Goal: Task Accomplishment & Management: Complete application form

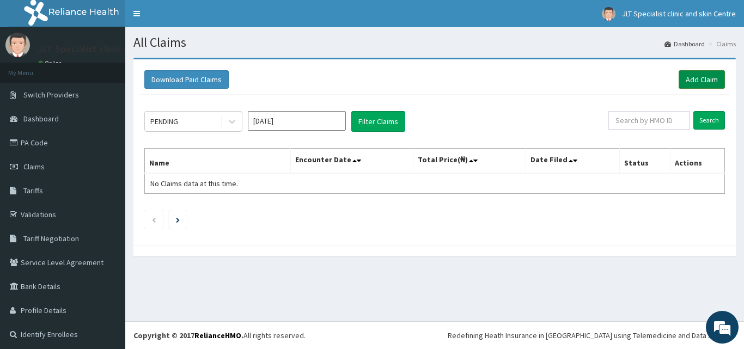
click at [690, 75] on link "Add Claim" at bounding box center [701, 79] width 46 height 19
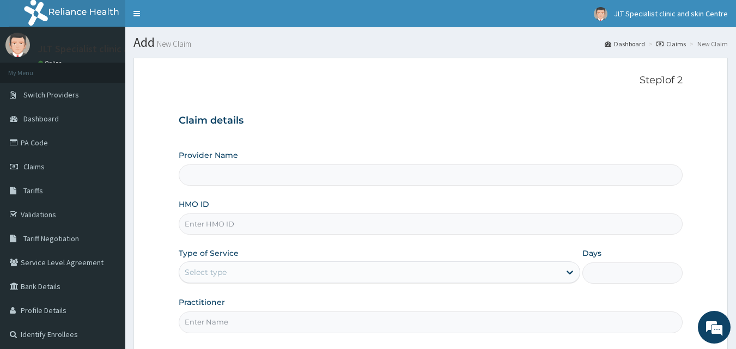
type input "Jlt Specialist Clinic & Skin Centre"
click at [223, 225] on input "HMO ID" at bounding box center [431, 223] width 504 height 21
type input "ACQ/10220/A"
click at [235, 269] on div "Select type" at bounding box center [369, 272] width 381 height 17
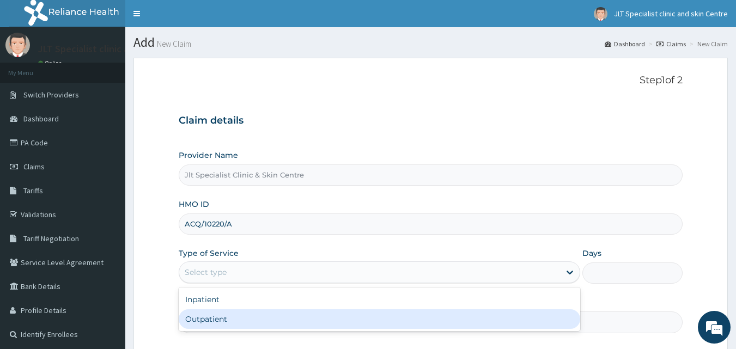
click at [234, 314] on div "Outpatient" at bounding box center [379, 319] width 401 height 20
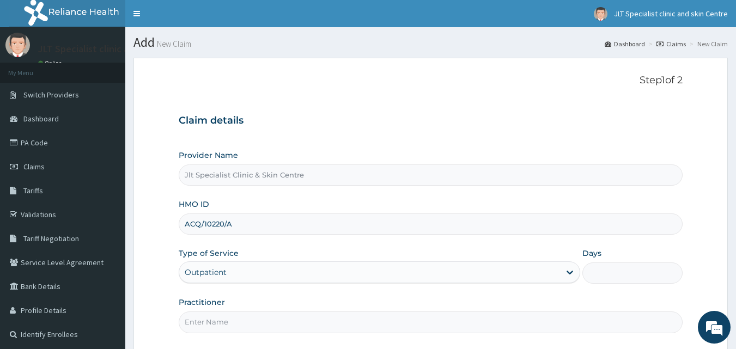
type input "1"
click at [241, 320] on input "Practitioner" at bounding box center [431, 321] width 504 height 21
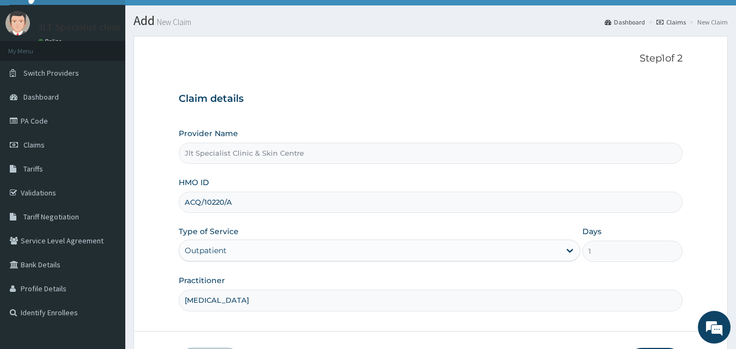
scroll to position [102, 0]
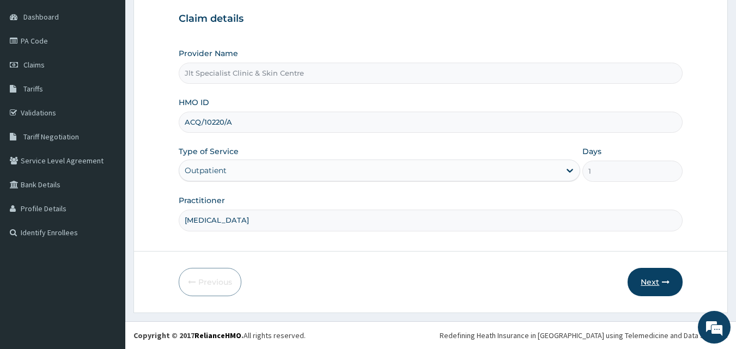
type input "DERMATOLOGIST"
click at [649, 280] on button "Next" at bounding box center [654, 282] width 55 height 28
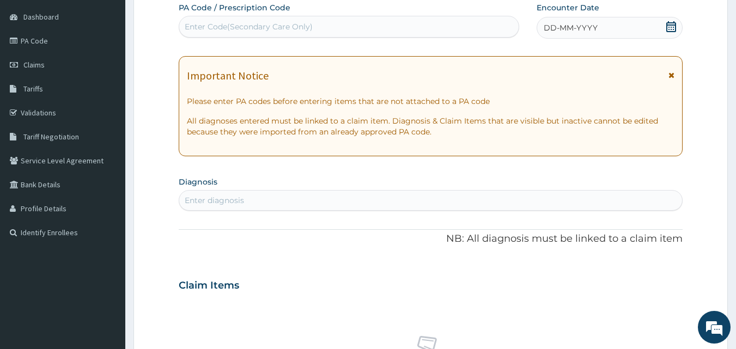
click at [341, 28] on div "Enter Code(Secondary Care Only)" at bounding box center [349, 26] width 340 height 17
type input "PA/88FB52"
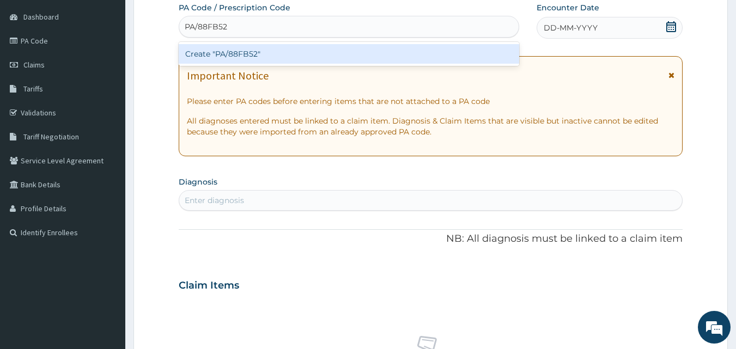
click at [338, 58] on div "Create "PA/88FB52"" at bounding box center [349, 54] width 341 height 20
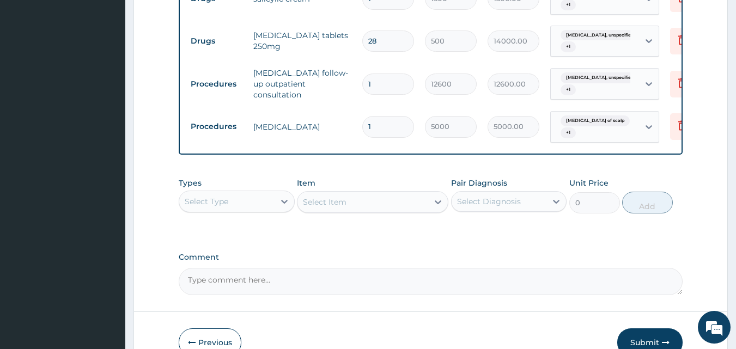
scroll to position [547, 0]
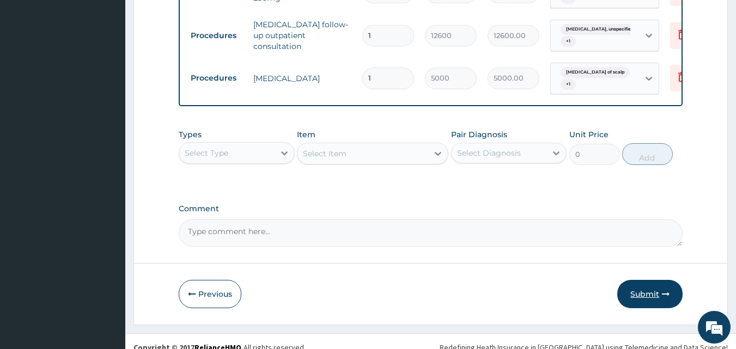
click at [643, 291] on button "Submit" at bounding box center [649, 294] width 65 height 28
